Goal: Information Seeking & Learning: Learn about a topic

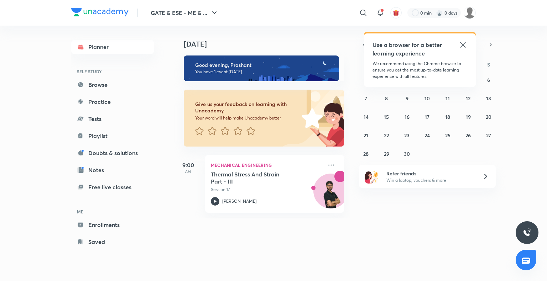
click at [463, 44] on icon at bounding box center [462, 45] width 9 height 9
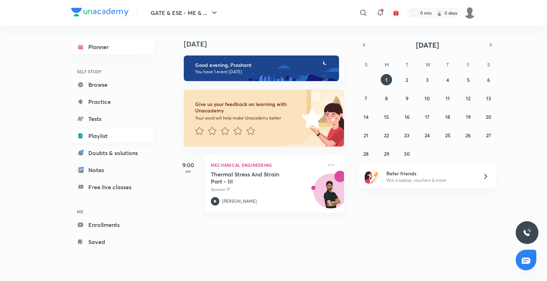
click at [102, 133] on link "Playlist" at bounding box center [112, 136] width 83 height 14
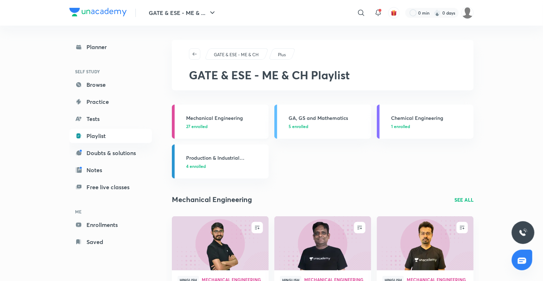
click at [220, 120] on h3 "Mechanical Engineering" at bounding box center [225, 117] width 78 height 7
click at [241, 118] on h3 "Mechanical Engineering" at bounding box center [225, 117] width 78 height 7
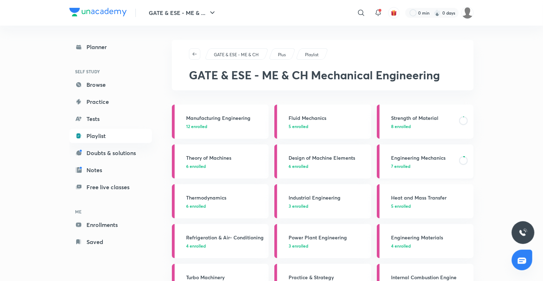
click at [413, 163] on p "7 enrolled" at bounding box center [423, 166] width 64 height 6
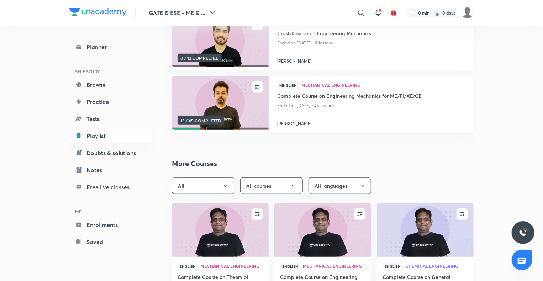
scroll to position [174, 0]
click at [226, 89] on img at bounding box center [220, 102] width 99 height 55
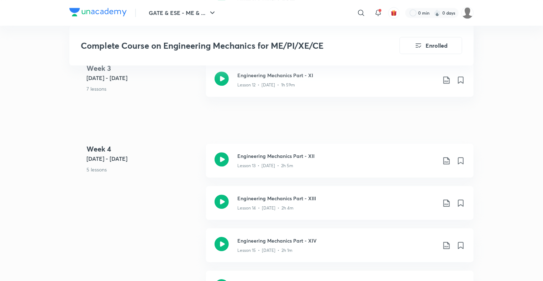
scroll to position [993, 0]
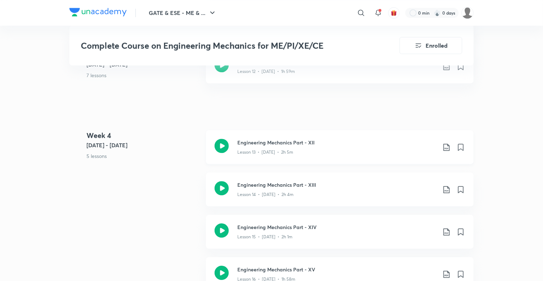
click at [218, 144] on icon at bounding box center [222, 146] width 14 height 14
